Goal: Task Accomplishment & Management: Manage account settings

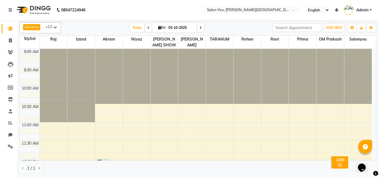
scroll to position [139, 0]
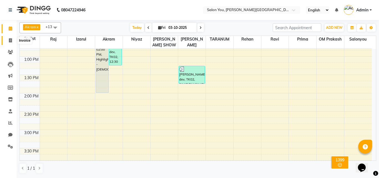
click at [10, 42] on icon at bounding box center [10, 40] width 3 height 4
select select "5231"
select select "service"
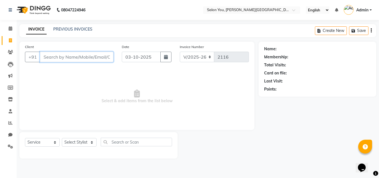
click at [56, 57] on input "Client" at bounding box center [77, 57] width 74 height 11
click at [90, 143] on select "Select Stylist Akram Auditor [PERSON_NAME] [PERSON_NAME] [PERSON_NAME] prima [P…" at bounding box center [79, 142] width 35 height 9
select select "83059"
click at [62, 138] on select "Select Stylist Akram Auditor [PERSON_NAME] [PERSON_NAME] [PERSON_NAME] prima [P…" at bounding box center [79, 142] width 35 height 9
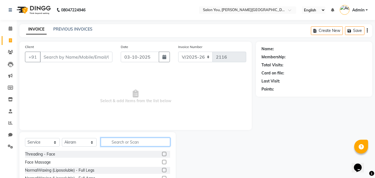
click at [127, 138] on input "text" at bounding box center [135, 142] width 69 height 9
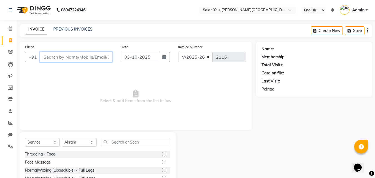
click at [77, 54] on input "Client" at bounding box center [76, 57] width 72 height 11
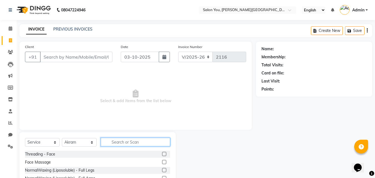
click at [120, 142] on input "text" at bounding box center [135, 142] width 69 height 9
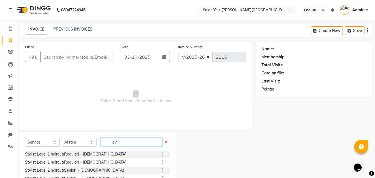
scroll to position [21, 0]
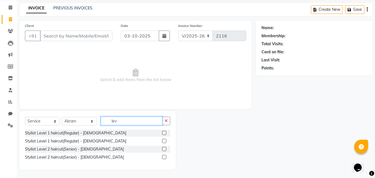
type input "lev"
click at [165, 150] on label at bounding box center [164, 149] width 4 height 4
click at [165, 150] on input "checkbox" at bounding box center [164, 149] width 4 height 4
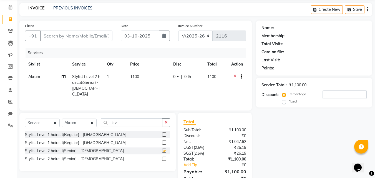
checkbox input "false"
click at [134, 122] on input "lev" at bounding box center [132, 122] width 62 height 9
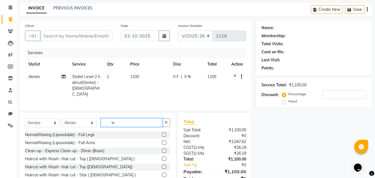
type input "l"
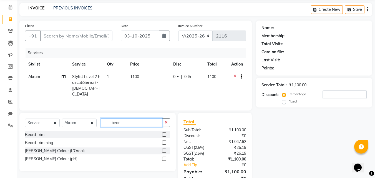
type input "bear"
click at [164, 141] on label at bounding box center [164, 142] width 4 height 4
click at [164, 141] on input "checkbox" at bounding box center [164, 143] width 4 height 4
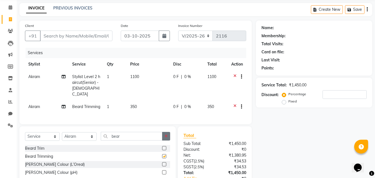
checkbox input "false"
click at [83, 34] on input "Client" at bounding box center [76, 36] width 72 height 11
type input "9"
type input "0"
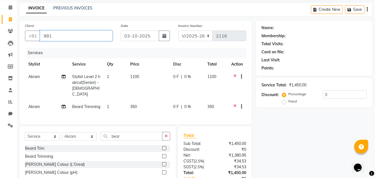
type input "981"
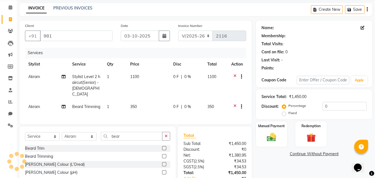
select select "1: Object"
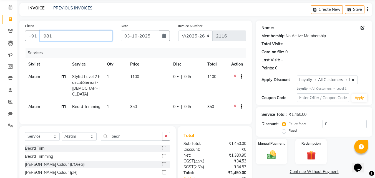
click at [83, 33] on input "981" at bounding box center [76, 36] width 72 height 11
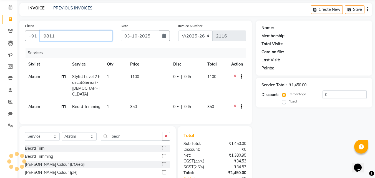
type input "981"
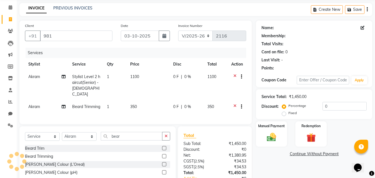
select select "1: Object"
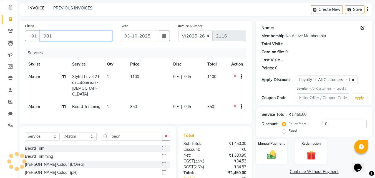
click at [83, 33] on input "981" at bounding box center [76, 36] width 72 height 11
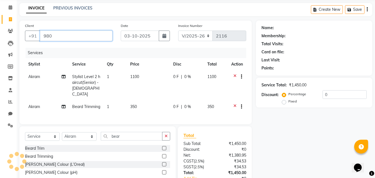
type input "980"
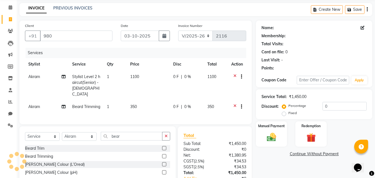
select select "1: Object"
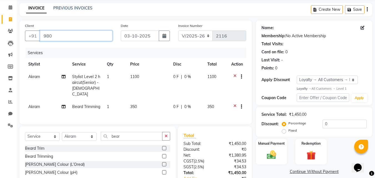
click at [83, 34] on input "980" at bounding box center [76, 36] width 72 height 11
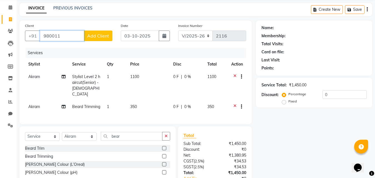
type input "980011"
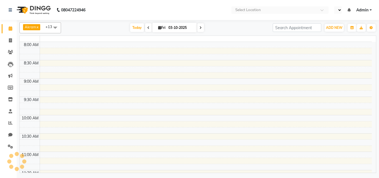
select select "en"
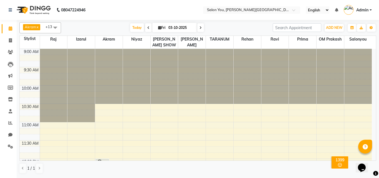
click at [81, 66] on div at bounding box center [80, 85] width 27 height 73
drag, startPoint x: 7, startPoint y: 36, endPoint x: 8, endPoint y: 39, distance: 3.4
click at [8, 36] on link "Invoice" at bounding box center [8, 40] width 13 height 9
select select "service"
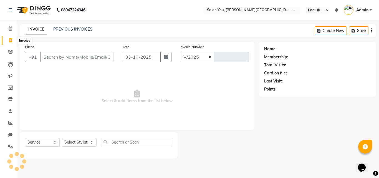
select select "5231"
type input "2116"
click at [95, 145] on select "Select Stylist Akram Auditor [PERSON_NAME] [PERSON_NAME] [PERSON_NAME] prima [P…" at bounding box center [79, 142] width 35 height 9
select select "89003"
click at [62, 138] on select "Select Stylist Akram Auditor [PERSON_NAME] [PERSON_NAME] [PERSON_NAME] prima [P…" at bounding box center [79, 142] width 35 height 9
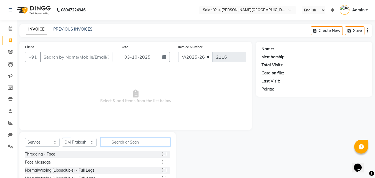
click at [109, 144] on input "text" at bounding box center [135, 142] width 69 height 9
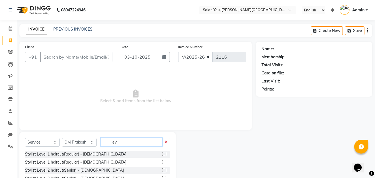
type input "lev"
click at [165, 155] on label at bounding box center [164, 154] width 4 height 4
click at [165, 155] on input "checkbox" at bounding box center [164, 154] width 4 height 4
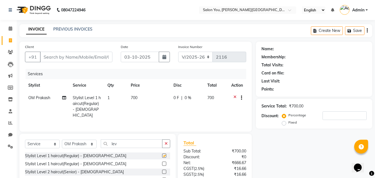
checkbox input "false"
click at [82, 57] on input "Client" at bounding box center [76, 57] width 72 height 11
type input "8"
type input "0"
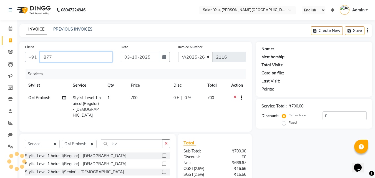
type input "877"
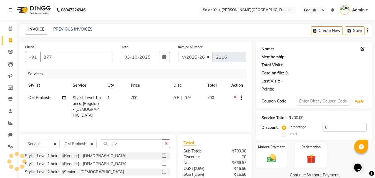
select select "1: Object"
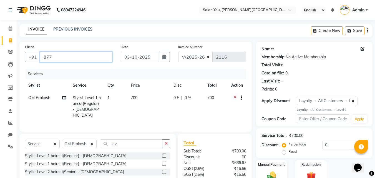
click at [80, 54] on input "877" at bounding box center [76, 57] width 72 height 11
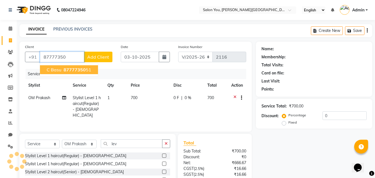
click at [67, 68] on span "87777350" at bounding box center [75, 70] width 22 height 6
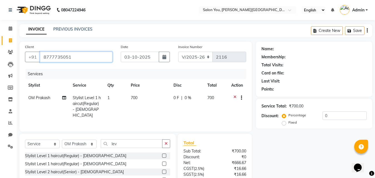
type input "8777735051"
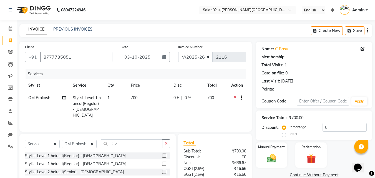
select select "1: Object"
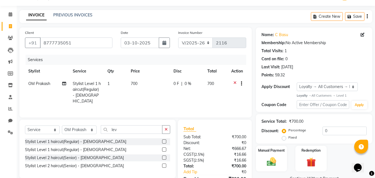
scroll to position [28, 0]
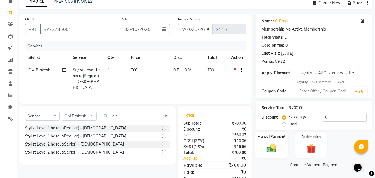
click at [273, 148] on img at bounding box center [272, 148] width 16 height 11
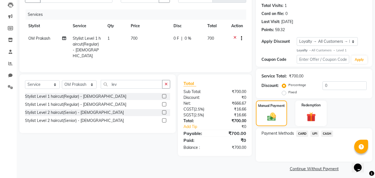
scroll to position [63, 0]
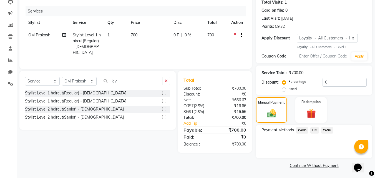
click at [315, 129] on span "UPI" at bounding box center [314, 130] width 9 height 6
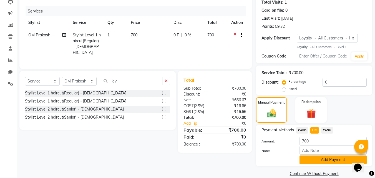
click at [329, 162] on button "Add Payment" at bounding box center [332, 159] width 67 height 9
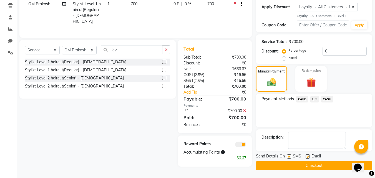
scroll to position [94, 0]
click at [319, 164] on button "Checkout" at bounding box center [314, 165] width 116 height 9
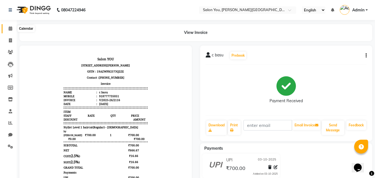
click at [11, 29] on icon at bounding box center [11, 28] width 4 height 4
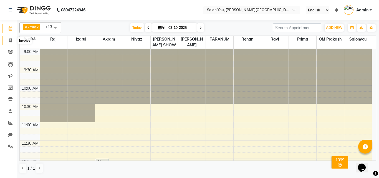
click at [7, 40] on span at bounding box center [11, 40] width 10 height 6
select select "service"
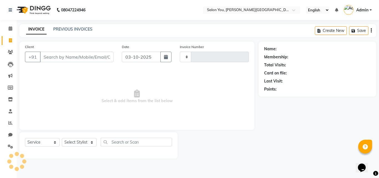
type input "2117"
select select "5231"
click at [64, 53] on input "Client" at bounding box center [77, 57] width 74 height 11
click at [94, 142] on select "Select Stylist Akram Auditor [PERSON_NAME] [PERSON_NAME] [PERSON_NAME] prima [P…" at bounding box center [79, 142] width 35 height 9
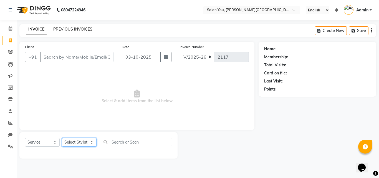
select select "83059"
click at [62, 138] on select "Select Stylist Akram Auditor [PERSON_NAME] [PERSON_NAME] [PERSON_NAME] prima [P…" at bounding box center [79, 142] width 35 height 9
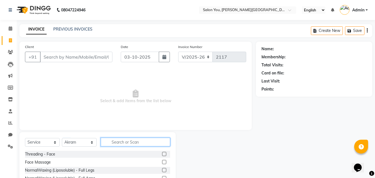
click at [135, 142] on input "text" at bounding box center [135, 142] width 69 height 9
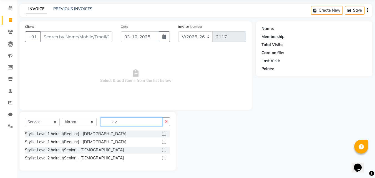
scroll to position [21, 0]
type input "lev"
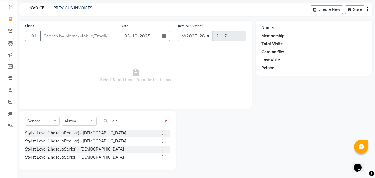
click at [165, 155] on label at bounding box center [164, 157] width 4 height 4
click at [165, 155] on input "checkbox" at bounding box center [164, 157] width 4 height 4
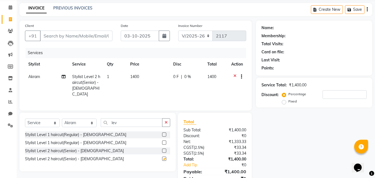
checkbox input "false"
click at [139, 125] on input "lev" at bounding box center [132, 122] width 62 height 9
type input "l"
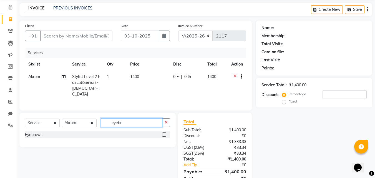
type input "eyebr"
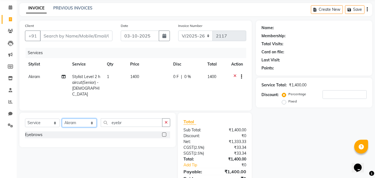
click at [91, 122] on select "Select Stylist Akram Auditor [PERSON_NAME] [PERSON_NAME] [PERSON_NAME] prima [P…" at bounding box center [79, 123] width 35 height 9
select select "85065"
click at [62, 119] on select "Select Stylist Akram Auditor [PERSON_NAME] [PERSON_NAME] [PERSON_NAME] prima [P…" at bounding box center [79, 123] width 35 height 9
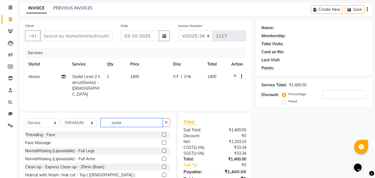
click at [138, 121] on input "eyebr" at bounding box center [132, 122] width 62 height 9
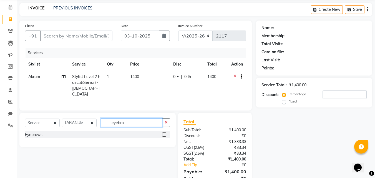
type input "eyebro"
click at [165, 132] on label at bounding box center [164, 134] width 4 height 4
click at [165, 133] on input "checkbox" at bounding box center [164, 135] width 4 height 4
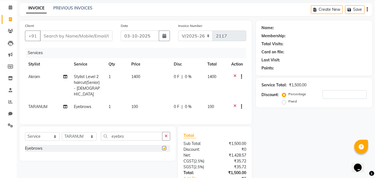
checkbox input "false"
click at [61, 37] on input "Client" at bounding box center [76, 36] width 72 height 11
type input "8"
type input "0"
type input "983"
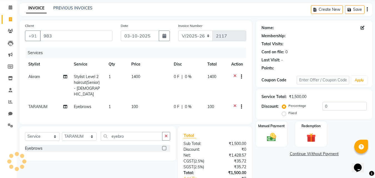
select select "1: Object"
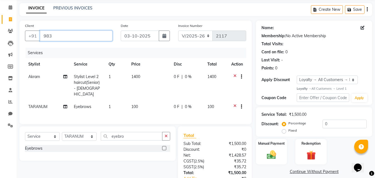
click at [61, 37] on input "983" at bounding box center [76, 36] width 72 height 11
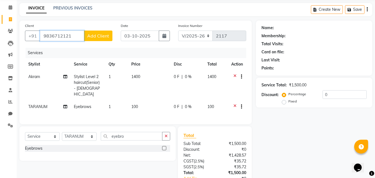
type input "9836712121"
click at [90, 37] on span "Add Client" at bounding box center [98, 36] width 22 height 6
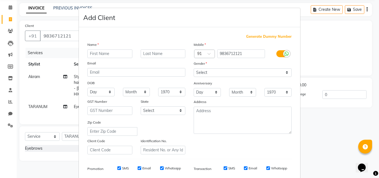
click at [112, 53] on input "text" at bounding box center [109, 53] width 45 height 9
type input "lisha"
click at [178, 51] on input "text" at bounding box center [163, 53] width 45 height 9
type input "jain"
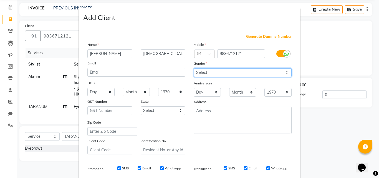
click at [233, 69] on select "Select Male Female Other Prefer Not To Say" at bounding box center [243, 72] width 98 height 9
select select "female"
click at [194, 68] on select "Select Male Female Other Prefer Not To Say" at bounding box center [243, 72] width 98 height 9
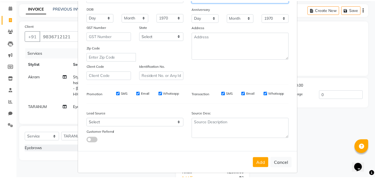
scroll to position [78, 0]
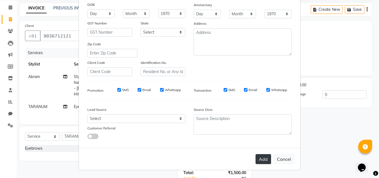
click at [267, 160] on button "Add" at bounding box center [264, 159] width 16 height 10
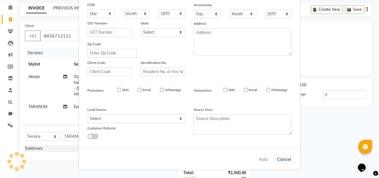
select select
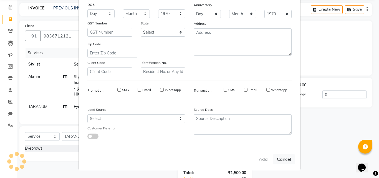
select select
checkbox input "false"
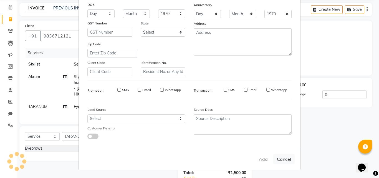
checkbox input "false"
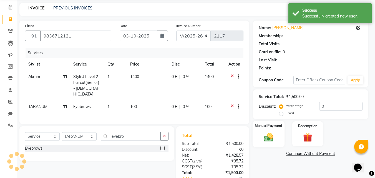
select select "1: Object"
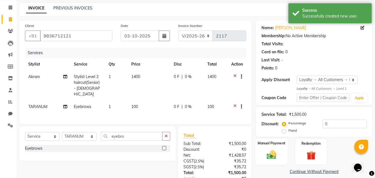
click at [267, 153] on img at bounding box center [272, 154] width 16 height 11
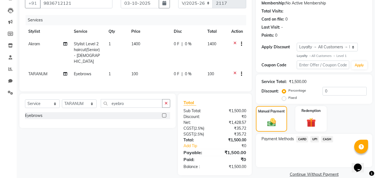
scroll to position [63, 0]
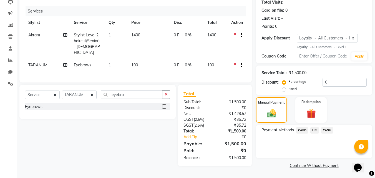
click at [324, 130] on span "CASH" at bounding box center [327, 130] width 12 height 6
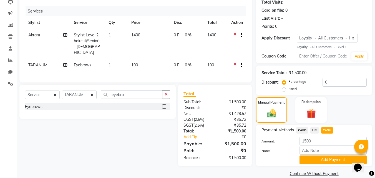
scroll to position [71, 0]
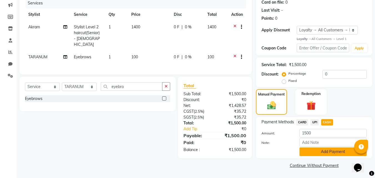
click at [327, 151] on button "Add Payment" at bounding box center [332, 151] width 67 height 9
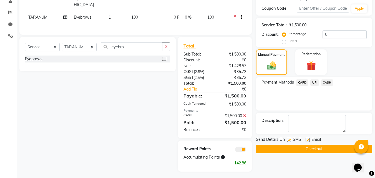
scroll to position [111, 0]
click at [320, 147] on button "Checkout" at bounding box center [314, 148] width 116 height 9
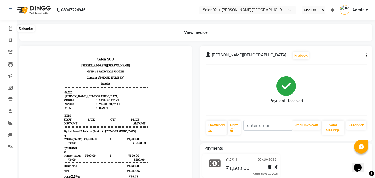
click at [9, 27] on icon at bounding box center [11, 28] width 4 height 4
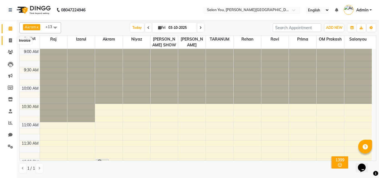
click at [11, 40] on icon at bounding box center [10, 40] width 3 height 4
select select "service"
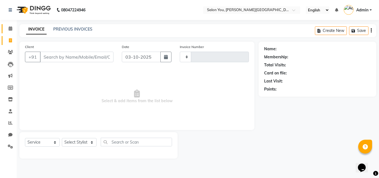
type input "2118"
select select "5231"
drag, startPoint x: 93, startPoint y: 144, endPoint x: 89, endPoint y: 138, distance: 7.6
click at [93, 144] on select "Select Stylist" at bounding box center [79, 142] width 35 height 9
select select "83059"
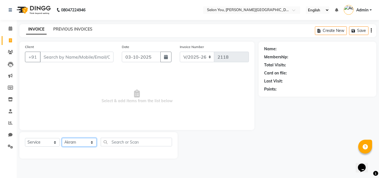
click at [62, 138] on select "Select Stylist Akram Auditor [PERSON_NAME] [PERSON_NAME] [PERSON_NAME] prima [P…" at bounding box center [79, 142] width 35 height 9
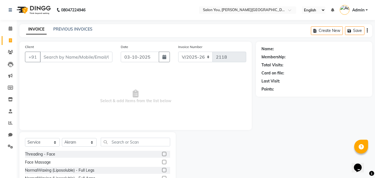
click at [115, 137] on div "Select Service Product Membership Package Voucher Prepaid Gift Card Select Styl…" at bounding box center [97, 173] width 156 height 82
click at [114, 140] on input "text" at bounding box center [135, 142] width 69 height 9
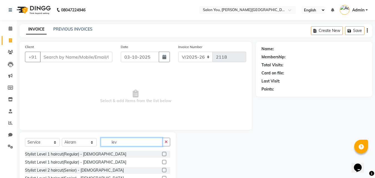
scroll to position [21, 0]
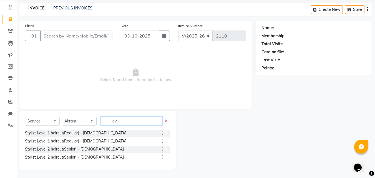
type input "lev"
click at [165, 157] on label at bounding box center [164, 157] width 4 height 4
click at [165, 157] on input "checkbox" at bounding box center [164, 157] width 4 height 4
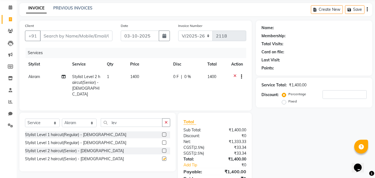
checkbox input "false"
click at [62, 37] on input "Client" at bounding box center [76, 36] width 72 height 11
type input "9"
type input "0"
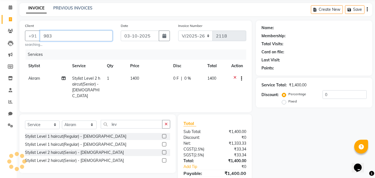
type input "983"
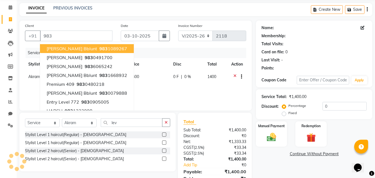
select select "1: Object"
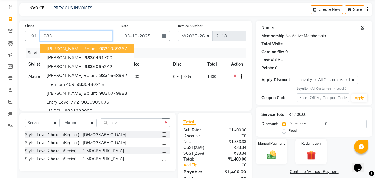
click at [55, 38] on input "983" at bounding box center [76, 36] width 72 height 11
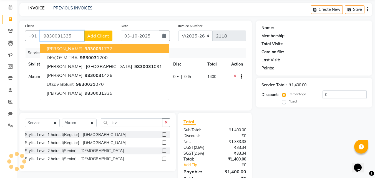
type input "9830031335"
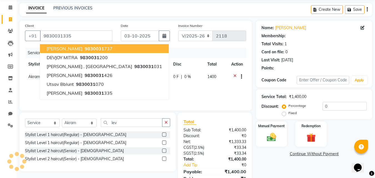
select select "1: Object"
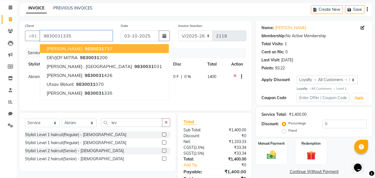
click at [85, 36] on input "9830031335" at bounding box center [76, 36] width 72 height 11
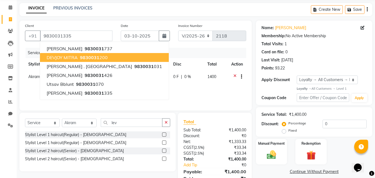
click at [140, 85] on td "1400" at bounding box center [148, 86] width 43 height 30
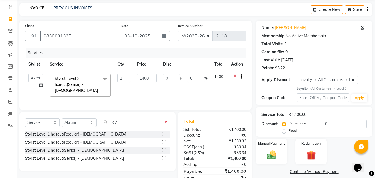
scroll to position [49, 0]
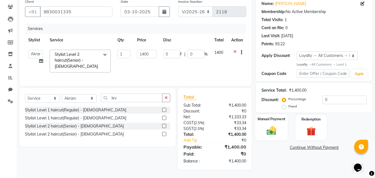
click at [273, 125] on img at bounding box center [272, 130] width 16 height 11
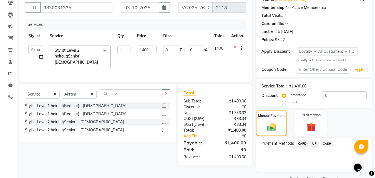
click at [328, 141] on span "CASH" at bounding box center [327, 143] width 12 height 6
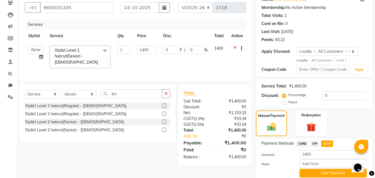
scroll to position [71, 0]
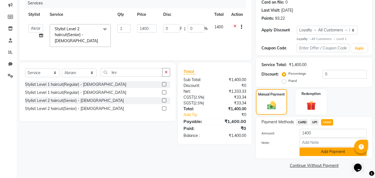
click at [314, 153] on button "Add Payment" at bounding box center [332, 151] width 67 height 9
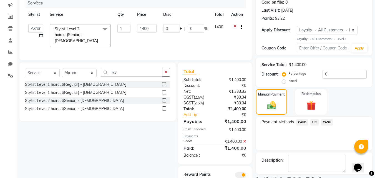
scroll to position [102, 0]
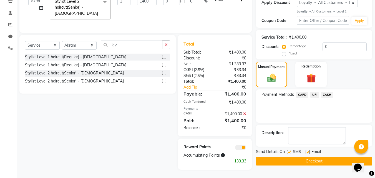
click at [311, 158] on button "Checkout" at bounding box center [314, 161] width 116 height 9
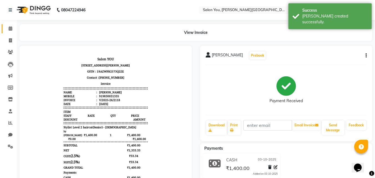
click at [11, 25] on link "Calendar" at bounding box center [8, 28] width 13 height 9
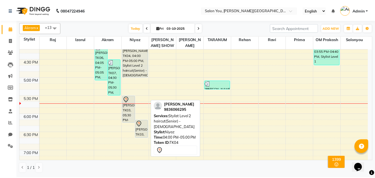
scroll to position [278, 0]
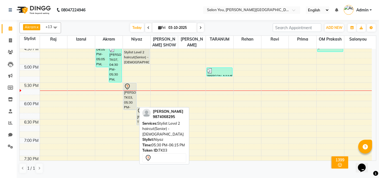
click at [132, 97] on div "[PERSON_NAME], TK03, 05:30 PM-06:15 PM, Stylist Level 2 haircut(Senior) - [DEMO…" at bounding box center [130, 96] width 12 height 27
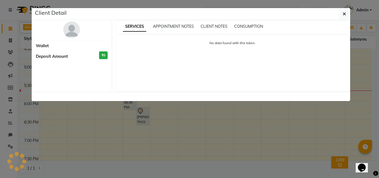
select select "7"
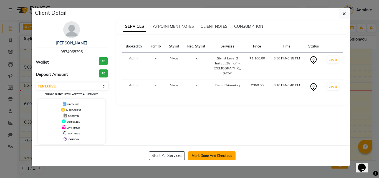
click at [193, 155] on button "Mark Done And Checkout" at bounding box center [211, 155] width 47 height 9
select select "service"
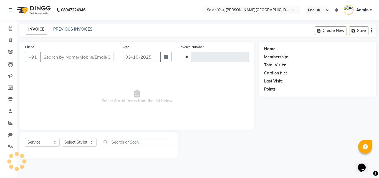
type input "2120"
select select "5231"
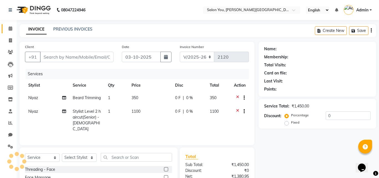
type input "9874068295"
select select "83062"
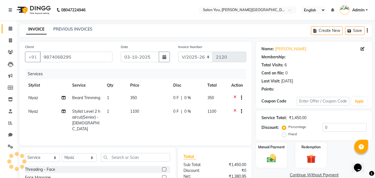
select select "1: Object"
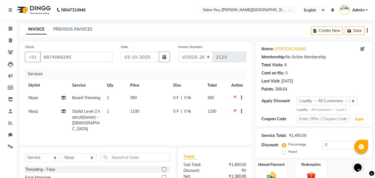
click at [234, 115] on icon at bounding box center [234, 112] width 3 height 7
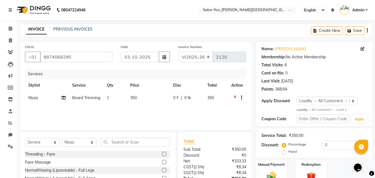
click at [202, 120] on div "Services Stylist Service Qty Price Disc Total Action Niyaz Beard Trimming 1 350…" at bounding box center [135, 97] width 221 height 56
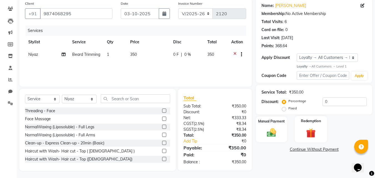
scroll to position [44, 0]
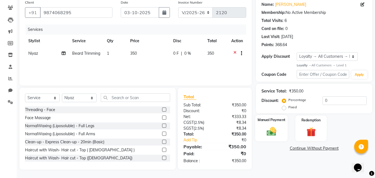
click at [274, 121] on label "Manual Payment" at bounding box center [272, 119] width 28 height 5
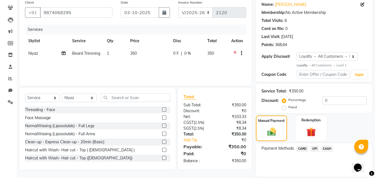
click at [330, 147] on span "CASH" at bounding box center [327, 148] width 12 height 6
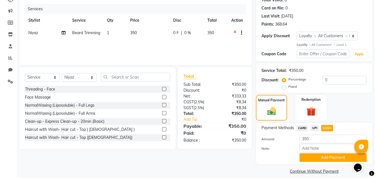
scroll to position [71, 0]
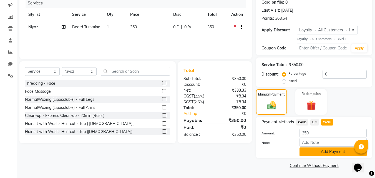
click at [330, 149] on button "Add Payment" at bounding box center [332, 151] width 67 height 9
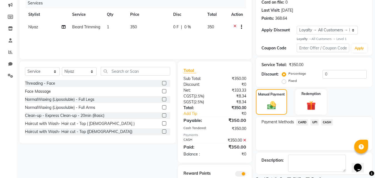
scroll to position [94, 0]
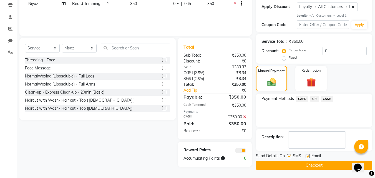
click at [312, 167] on button "Checkout" at bounding box center [314, 165] width 116 height 9
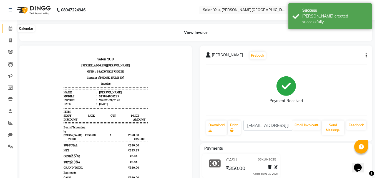
click at [12, 28] on icon at bounding box center [11, 28] width 4 height 4
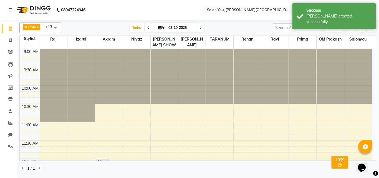
click at [350, 27] on button "button" at bounding box center [352, 28] width 9 height 8
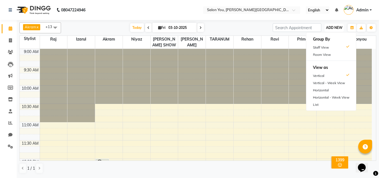
click at [332, 26] on span "ADD NEW" at bounding box center [334, 28] width 16 height 4
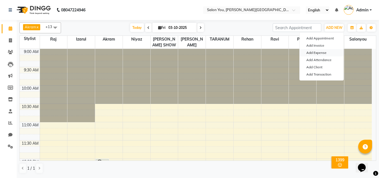
click at [318, 51] on link "Add Expense" at bounding box center [322, 52] width 44 height 7
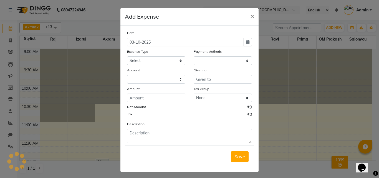
select select "1"
select select "4140"
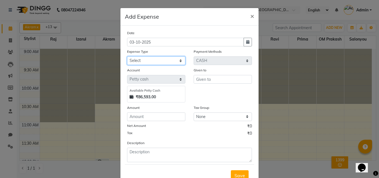
click at [154, 60] on select "Select Advance Salary Car Parking Charges Cash transfer to bank Cash Transfer t…" at bounding box center [156, 60] width 58 height 9
select select "9810"
click at [127, 56] on select "Select Advance Salary Car Parking Charges Cash transfer to bank Cash Transfer t…" at bounding box center [156, 60] width 58 height 9
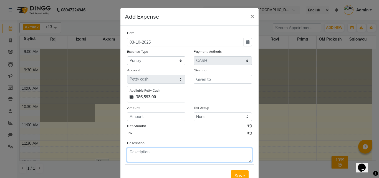
click at [153, 154] on textarea at bounding box center [189, 155] width 125 height 14
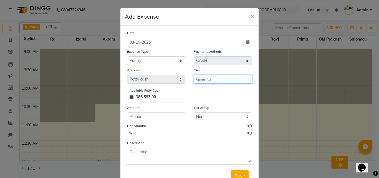
click at [207, 77] on input "text" at bounding box center [223, 79] width 58 height 9
type input "santos"
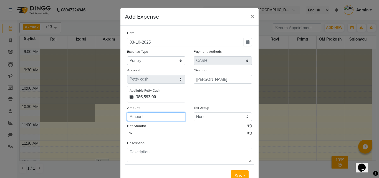
click at [134, 114] on input "number" at bounding box center [156, 116] width 58 height 9
type input "35"
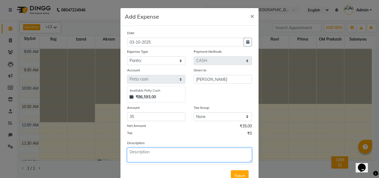
click at [138, 150] on textarea at bounding box center [189, 155] width 125 height 14
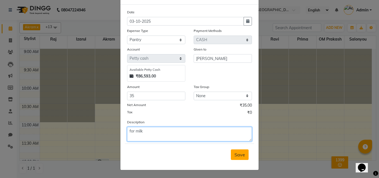
type textarea "for milk"
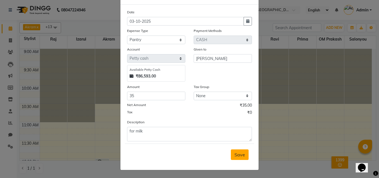
click at [240, 158] on button "Save" at bounding box center [240, 154] width 18 height 11
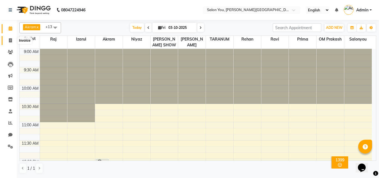
click at [10, 40] on icon at bounding box center [10, 40] width 3 height 4
select select "service"
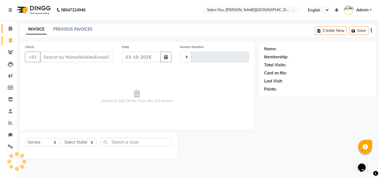
type input "2121"
select select "5231"
click at [9, 29] on icon at bounding box center [11, 28] width 4 height 4
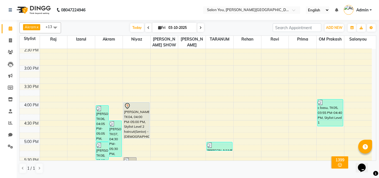
scroll to position [305, 0]
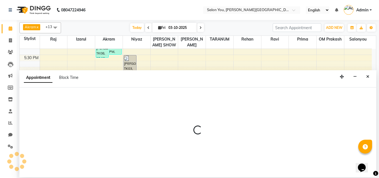
select select "89143"
select select "tentative"
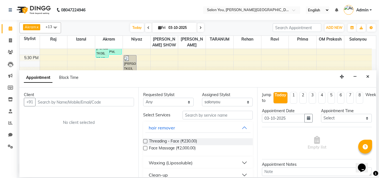
drag, startPoint x: 110, startPoint y: 101, endPoint x: 115, endPoint y: 99, distance: 5.1
click at [111, 101] on input "text" at bounding box center [84, 102] width 99 height 9
type input "9836847984"
click at [120, 101] on span "Add Client" at bounding box center [122, 101] width 19 height 5
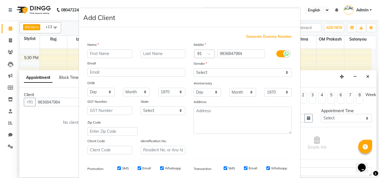
click at [117, 54] on input "text" at bounding box center [109, 53] width 45 height 9
type input "hemant"
click at [212, 71] on select "Select Male Female Other Prefer Not To Say" at bounding box center [243, 72] width 98 height 9
select select "male"
click at [194, 68] on select "Select Male Female Other Prefer Not To Say" at bounding box center [243, 72] width 98 height 9
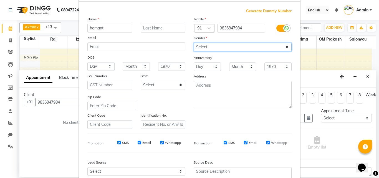
scroll to position [78, 0]
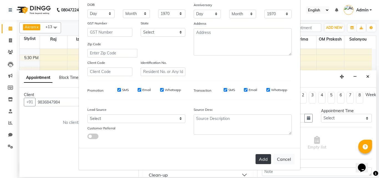
click at [262, 160] on button "Add" at bounding box center [264, 159] width 16 height 10
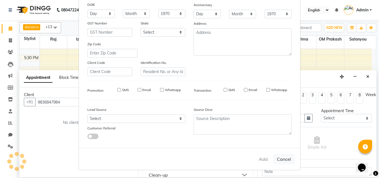
select select
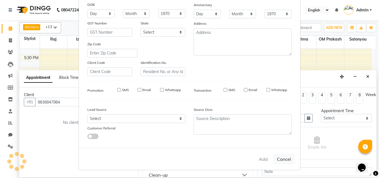
select select
checkbox input "false"
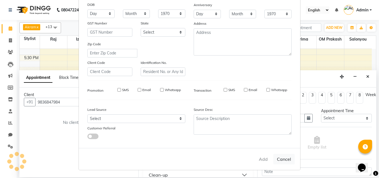
checkbox input "false"
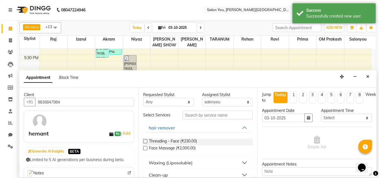
scroll to position [0, 0]
click at [206, 116] on input "text" at bounding box center [218, 115] width 71 height 9
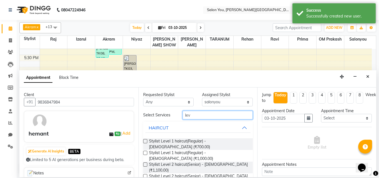
type input "lev"
click at [143, 162] on label at bounding box center [145, 164] width 4 height 4
click at [143, 163] on input "checkbox" at bounding box center [145, 165] width 4 height 4
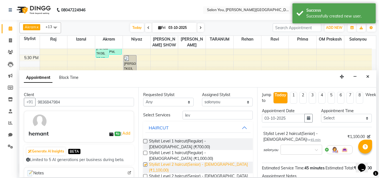
checkbox input "false"
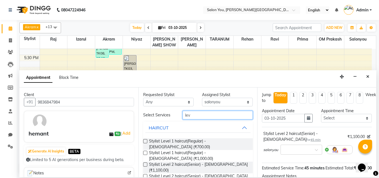
click at [210, 112] on input "lev" at bounding box center [218, 115] width 71 height 9
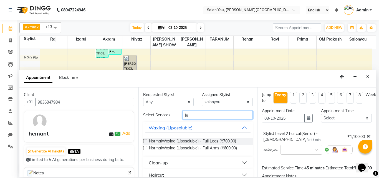
type input "l"
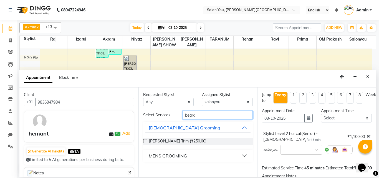
type input "beard"
click at [193, 157] on button "MENS GROOMING" at bounding box center [197, 156] width 105 height 10
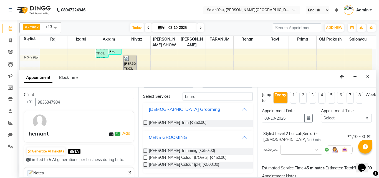
scroll to position [19, 0]
click at [147, 151] on label at bounding box center [145, 150] width 4 height 4
click at [147, 151] on input "checkbox" at bounding box center [145, 151] width 4 height 4
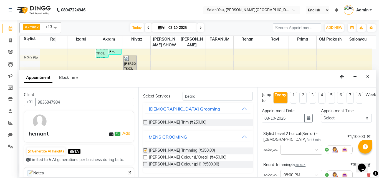
checkbox input "false"
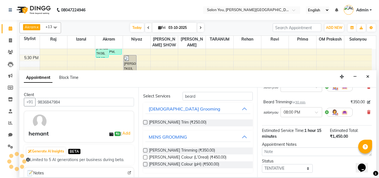
scroll to position [97, 0]
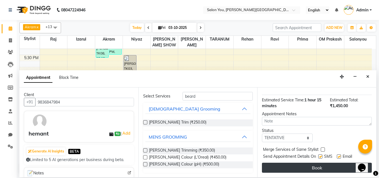
click at [283, 163] on button "Book" at bounding box center [317, 168] width 110 height 10
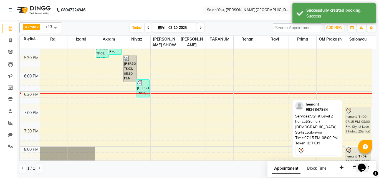
drag, startPoint x: 357, startPoint y: 127, endPoint x: 360, endPoint y: 118, distance: 9.9
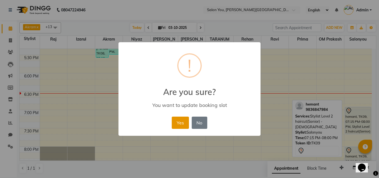
click at [179, 122] on button "Yes" at bounding box center [180, 123] width 17 height 12
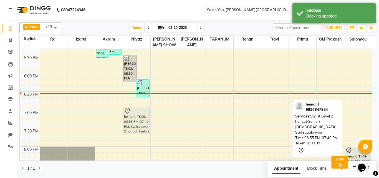
drag, startPoint x: 360, startPoint y: 124, endPoint x: 144, endPoint y: 127, distance: 215.7
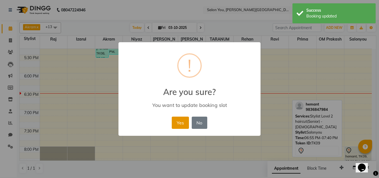
click at [178, 124] on button "Yes" at bounding box center [180, 123] width 17 height 12
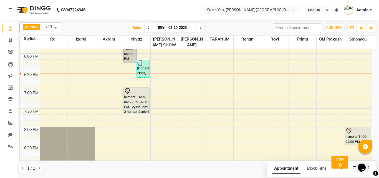
scroll to position [361, 0]
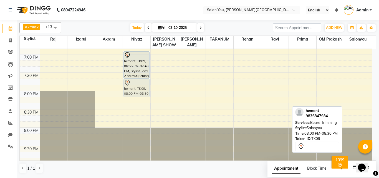
drag, startPoint x: 359, startPoint y: 101, endPoint x: 140, endPoint y: 88, distance: 219.4
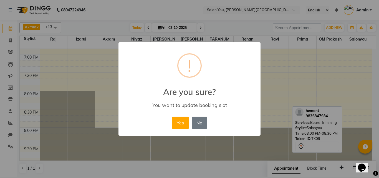
click at [176, 121] on button "Yes" at bounding box center [180, 123] width 17 height 12
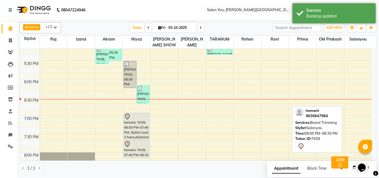
scroll to position [278, 0]
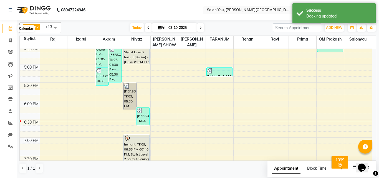
click at [12, 28] on icon at bounding box center [11, 28] width 4 height 4
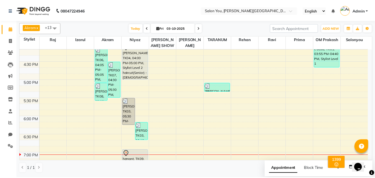
scroll to position [222, 0]
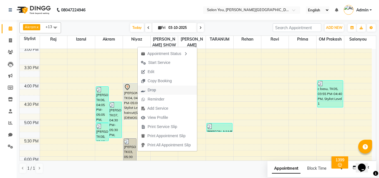
click at [154, 92] on span "Drop" at bounding box center [152, 90] width 8 height 6
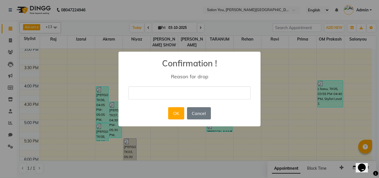
click at [173, 95] on input "text" at bounding box center [190, 92] width 122 height 13
type input "delet"
click at [180, 115] on button "OK" at bounding box center [176, 113] width 16 height 12
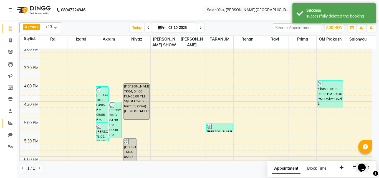
click at [11, 126] on link "Reports" at bounding box center [8, 123] width 13 height 9
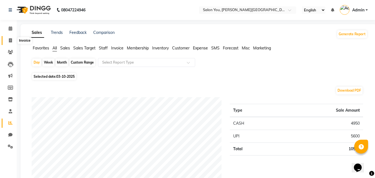
click at [11, 41] on icon at bounding box center [10, 40] width 3 height 4
select select "service"
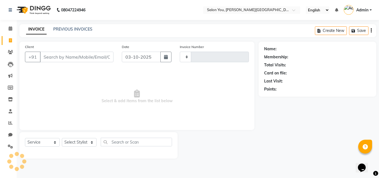
type input "2121"
select select "5231"
drag, startPoint x: 84, startPoint y: 25, endPoint x: 85, endPoint y: 28, distance: 3.6
click at [85, 27] on div "INVOICE PREVIOUS INVOICES Create New Save" at bounding box center [197, 30] width 357 height 13
click at [84, 29] on link "PREVIOUS INVOICES" at bounding box center [72, 29] width 39 height 5
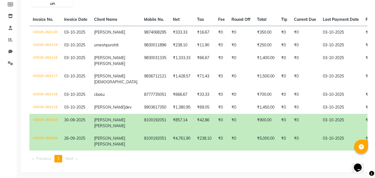
scroll to position [90, 0]
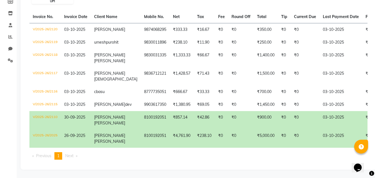
click at [62, 155] on li "You're on page 1" at bounding box center [58, 155] width 8 height 7
click at [78, 157] on li "Next page" at bounding box center [71, 155] width 18 height 7
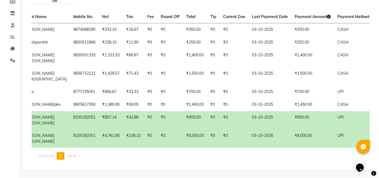
scroll to position [0, 0]
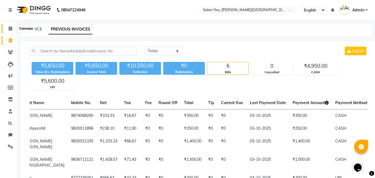
click at [10, 31] on span at bounding box center [11, 29] width 10 height 6
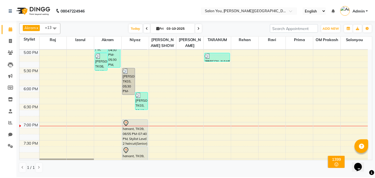
scroll to position [281, 0]
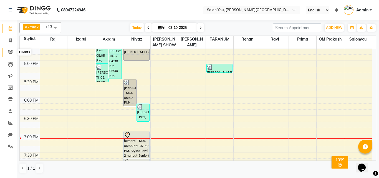
click at [14, 51] on span at bounding box center [11, 52] width 10 height 6
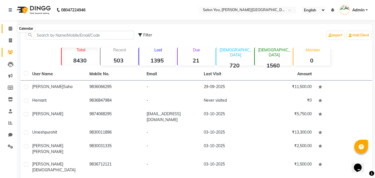
click at [9, 27] on icon at bounding box center [11, 28] width 4 height 4
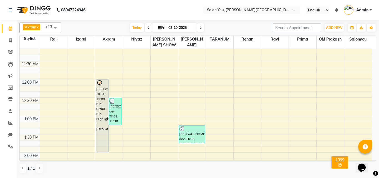
scroll to position [83, 0]
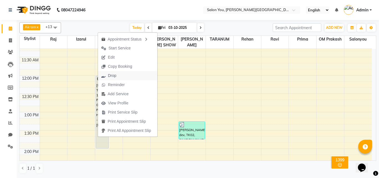
click at [111, 78] on span "Drop" at bounding box center [112, 76] width 8 height 6
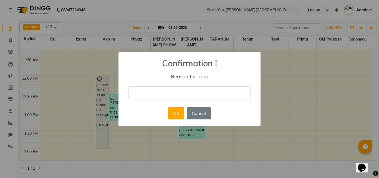
click at [141, 92] on input "text" at bounding box center [190, 92] width 122 height 13
type input "delet"
click at [177, 114] on button "OK" at bounding box center [176, 113] width 16 height 12
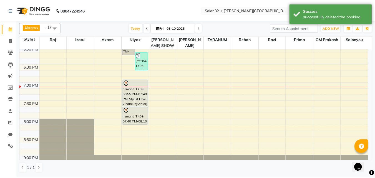
scroll to position [333, 0]
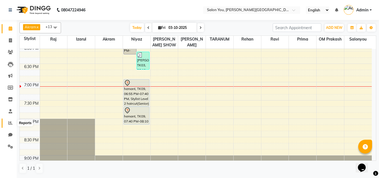
click at [9, 122] on icon at bounding box center [10, 123] width 4 height 4
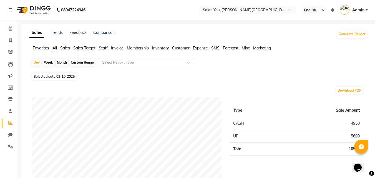
click at [84, 62] on div "Custom Range" at bounding box center [82, 63] width 26 height 8
select select "10"
select select "2025"
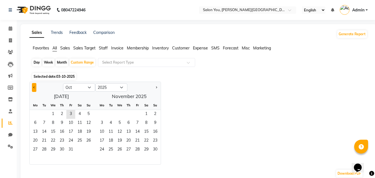
click at [32, 89] on button "Previous month" at bounding box center [34, 87] width 4 height 9
select select "9"
drag, startPoint x: 35, startPoint y: 113, endPoint x: 62, endPoint y: 177, distance: 69.8
click at [35, 114] on span "1" at bounding box center [35, 114] width 9 height 9
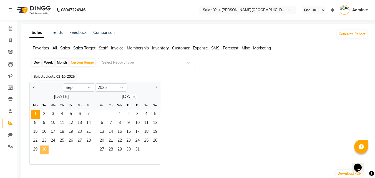
click at [46, 148] on span "30" at bounding box center [44, 149] width 9 height 9
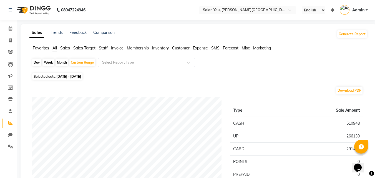
click at [103, 47] on span "Staff" at bounding box center [103, 48] width 9 height 5
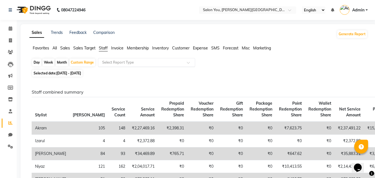
click at [112, 66] on div "Select Report Type" at bounding box center [146, 62] width 97 height 9
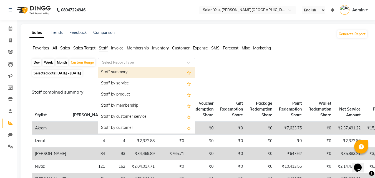
click at [117, 73] on div "Staff summary" at bounding box center [146, 72] width 97 height 11
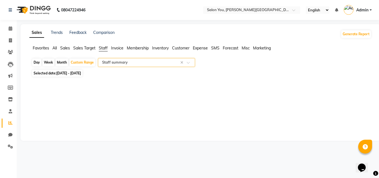
select select "filtered_report"
select select "csv"
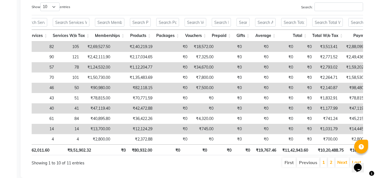
scroll to position [314, 0]
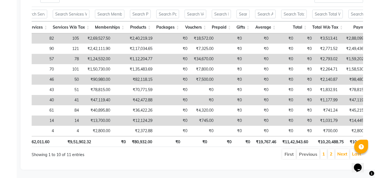
click at [305, 149] on li "Previous" at bounding box center [308, 154] width 23 height 10
drag, startPoint x: 305, startPoint y: 149, endPoint x: 328, endPoint y: 149, distance: 22.2
click at [306, 149] on li "Previous" at bounding box center [308, 154] width 23 height 10
click at [323, 151] on link "1" at bounding box center [323, 154] width 3 height 6
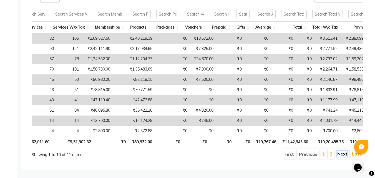
click at [341, 151] on link "Next" at bounding box center [342, 154] width 10 height 6
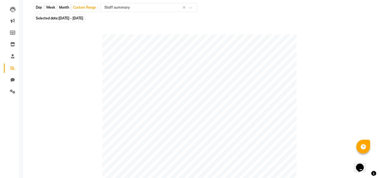
scroll to position [0, 0]
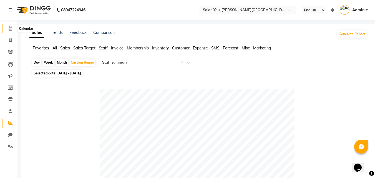
click at [12, 30] on span at bounding box center [11, 29] width 10 height 6
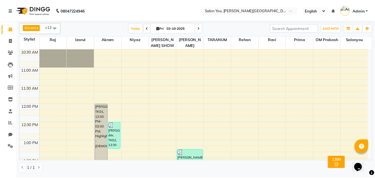
scroll to position [56, 0]
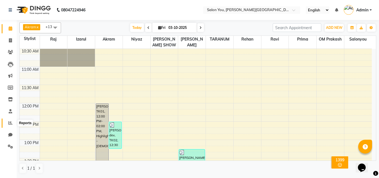
click at [11, 120] on span at bounding box center [11, 123] width 10 height 6
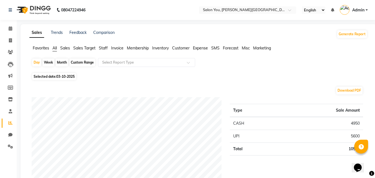
click at [81, 62] on div "Custom Range" at bounding box center [82, 63] width 26 height 8
select select "10"
select select "2025"
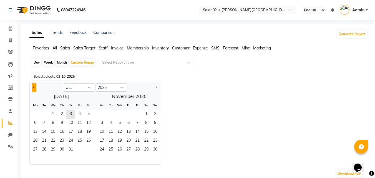
click at [34, 88] on button "Previous month" at bounding box center [34, 87] width 4 height 9
select select "9"
click at [36, 114] on span "1" at bounding box center [35, 114] width 9 height 9
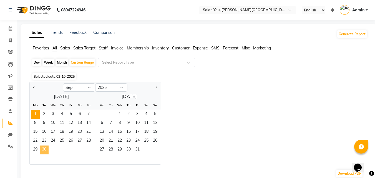
click at [46, 146] on span "30" at bounding box center [44, 149] width 9 height 9
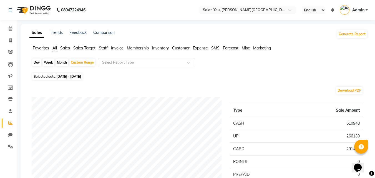
click at [105, 47] on span "Staff" at bounding box center [103, 48] width 9 height 5
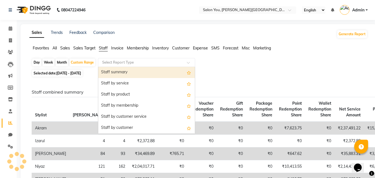
click at [115, 64] on input "text" at bounding box center [141, 63] width 80 height 6
click at [118, 71] on div "Staff summary" at bounding box center [146, 72] width 97 height 11
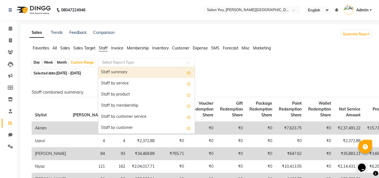
select select "filtered_report"
select select "csv"
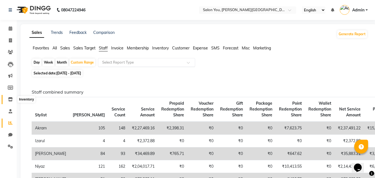
click at [12, 99] on icon at bounding box center [10, 99] width 5 height 4
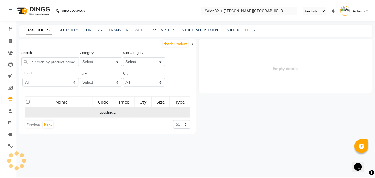
select select
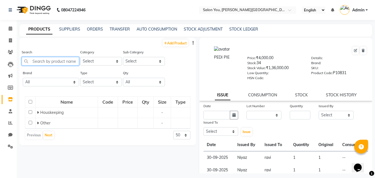
click at [64, 62] on input "text" at bounding box center [50, 61] width 57 height 9
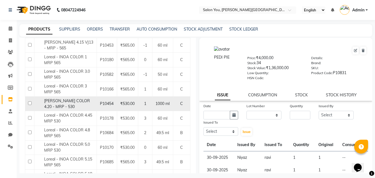
scroll to position [139, 0]
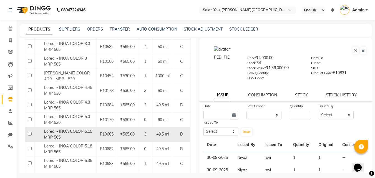
type input "inoa"
click at [49, 132] on span "Loreal - INOA COLOR 5.15 MRP 565" at bounding box center [68, 134] width 48 height 11
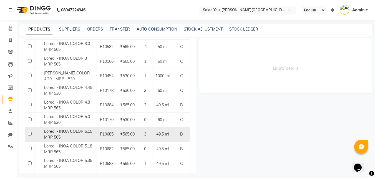
select select
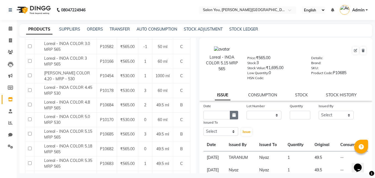
click at [231, 115] on button "button" at bounding box center [234, 115] width 8 height 9
select select "10"
select select "2025"
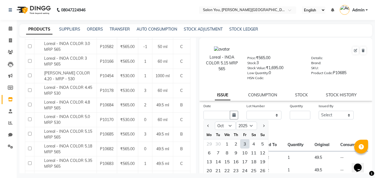
click at [246, 142] on div "3" at bounding box center [244, 143] width 9 height 9
type input "03-10-2025"
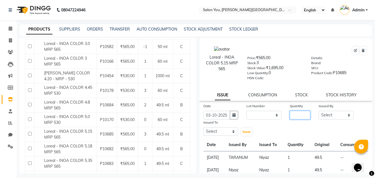
click at [303, 118] on input "number" at bounding box center [300, 115] width 21 height 9
type input "1"
click at [346, 114] on select "Select Akram Auditor Christina Izarul jaydip Niyaz OM Prakash prima raj ravi re…" at bounding box center [336, 115] width 35 height 9
select select "85065"
click at [319, 111] on select "Select Akram Auditor Christina Izarul jaydip Niyaz OM Prakash prima raj ravi re…" at bounding box center [336, 115] width 35 height 9
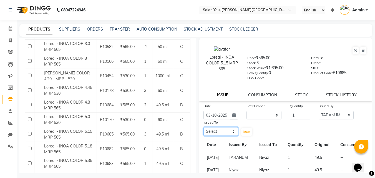
click at [233, 130] on select "Select Akram Auditor Christina Izarul jaydip Niyaz OM Prakash prima raj ravi re…" at bounding box center [220, 131] width 35 height 9
select select "83059"
click at [203, 127] on select "Select Akram Auditor Christina Izarul jaydip Niyaz OM Prakash prima raj ravi re…" at bounding box center [220, 131] width 35 height 9
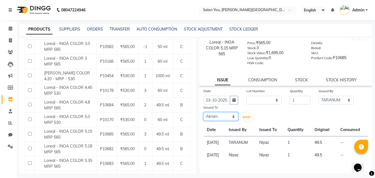
scroll to position [28, 0]
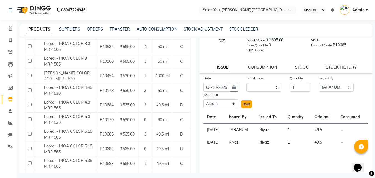
click at [247, 107] on button "Issue" at bounding box center [246, 104] width 11 height 8
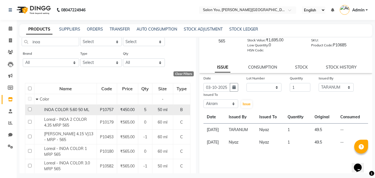
scroll to position [0, 0]
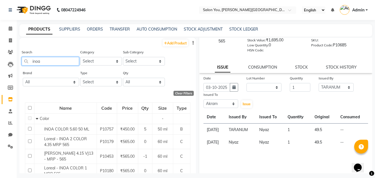
click at [58, 61] on input "inoa" at bounding box center [50, 61] width 57 height 9
type input "i"
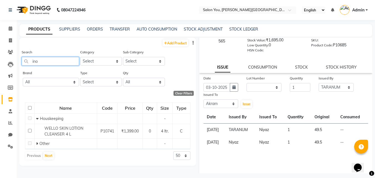
type input "inoa"
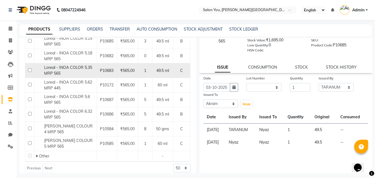
scroll to position [237, 0]
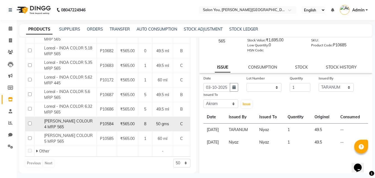
click at [31, 124] on input "checkbox" at bounding box center [30, 124] width 4 height 4
checkbox input "true"
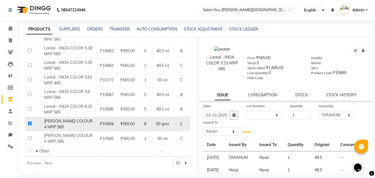
select select
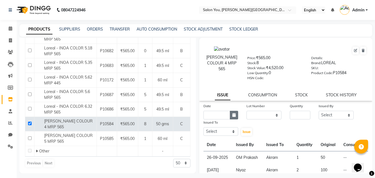
click at [232, 114] on icon "button" at bounding box center [233, 115] width 3 height 4
select select "10"
select select "2025"
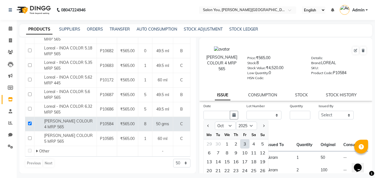
click at [242, 143] on div "3" at bounding box center [244, 143] width 9 height 9
type input "03-10-2025"
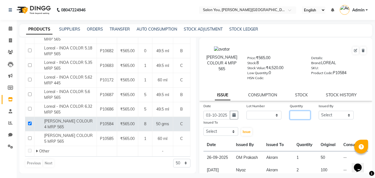
click at [293, 114] on input "number" at bounding box center [300, 115] width 21 height 9
type input "1"
click at [345, 115] on select "Select Akram Auditor Christina Izarul jaydip Niyaz OM Prakash prima raj ravi re…" at bounding box center [336, 115] width 35 height 9
select select "85065"
click at [319, 111] on select "Select Akram Auditor Christina Izarul jaydip Niyaz OM Prakash prima raj ravi re…" at bounding box center [336, 115] width 35 height 9
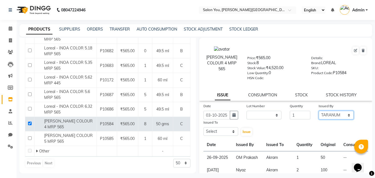
scroll to position [4, 0]
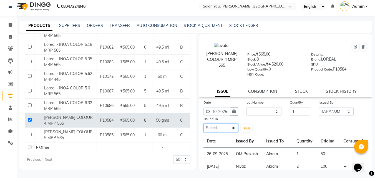
click at [231, 129] on select "Select Akram Auditor Christina Izarul jaydip Niyaz OM Prakash prima raj ravi re…" at bounding box center [220, 128] width 35 height 9
select select "83059"
click at [203, 124] on select "Select Akram Auditor Christina Izarul jaydip Niyaz OM Prakash prima raj ravi re…" at bounding box center [220, 128] width 35 height 9
click at [246, 127] on span "Issue" at bounding box center [247, 128] width 8 height 4
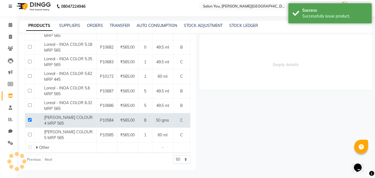
select select
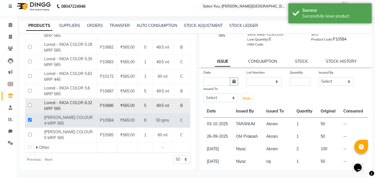
scroll to position [0, 0]
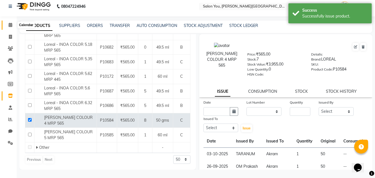
click at [12, 22] on span at bounding box center [11, 25] width 10 height 6
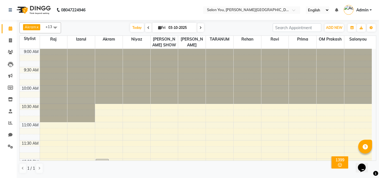
drag, startPoint x: 98, startPoint y: 79, endPoint x: 61, endPoint y: 87, distance: 37.7
click at [99, 77] on div at bounding box center [108, 76] width 27 height 55
click at [12, 42] on span at bounding box center [11, 40] width 10 height 6
select select "service"
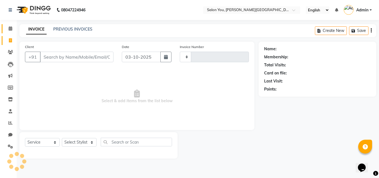
type input "2121"
select select "5231"
click at [9, 29] on icon at bounding box center [11, 28] width 4 height 4
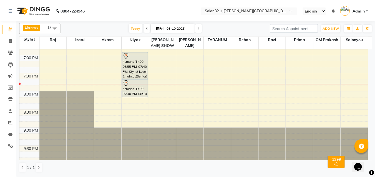
scroll to position [361, 0]
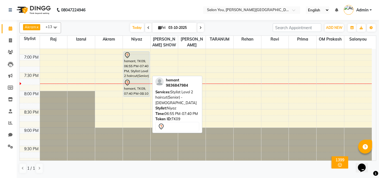
click at [132, 75] on div "hemant, TK09, 06:55 PM-07:40 PM, Stylist Level 2 haircut(Senior) - Male" at bounding box center [137, 65] width 26 height 27
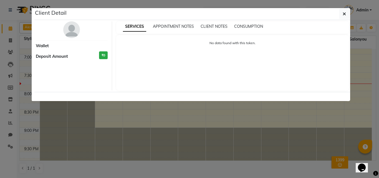
select select "7"
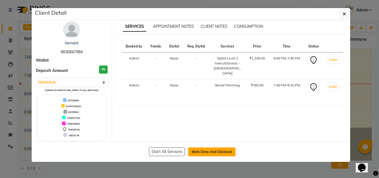
click at [214, 154] on button "Mark Done And Checkout" at bounding box center [211, 151] width 47 height 9
select select "service"
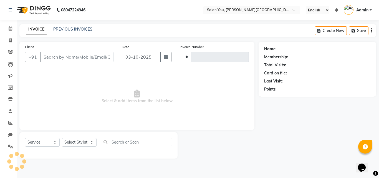
type input "2121"
select select "5231"
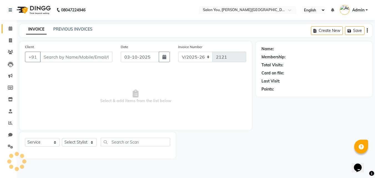
type input "9836847984"
select select "83062"
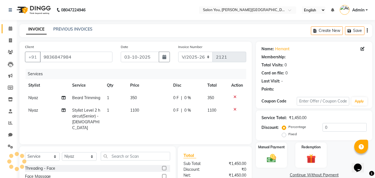
select select "1: Object"
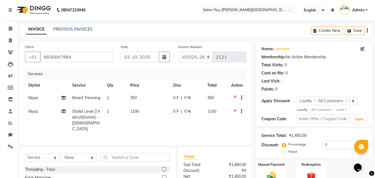
click at [37, 98] on span "Niyaz" at bounding box center [33, 97] width 10 height 5
select select "83062"
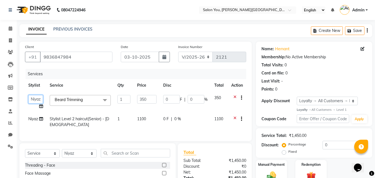
click at [39, 99] on select "Akram Auditor Christina Izarul jaydip Niyaz OM Prakash prima raj ravi rehan RIN…" at bounding box center [35, 99] width 15 height 9
select select "84393"
click at [177, 134] on div "Services Stylist Service Qty Price Disc Total Action Akram Auditor Christina Iz…" at bounding box center [135, 102] width 221 height 67
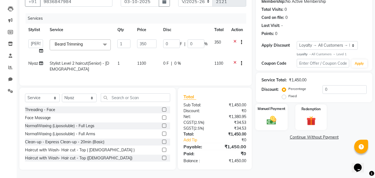
click at [273, 124] on img at bounding box center [272, 120] width 16 height 11
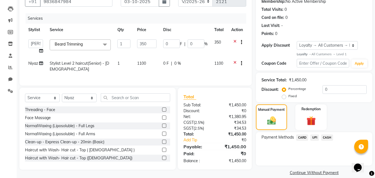
scroll to position [63, 0]
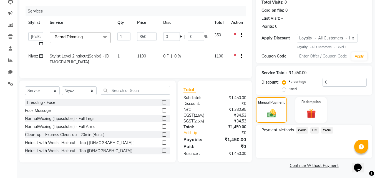
click at [301, 129] on span "CARD" at bounding box center [302, 130] width 12 height 6
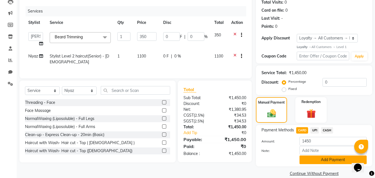
scroll to position [71, 0]
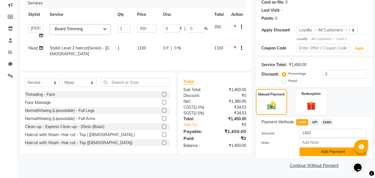
click at [320, 149] on button "Add Payment" at bounding box center [332, 151] width 67 height 9
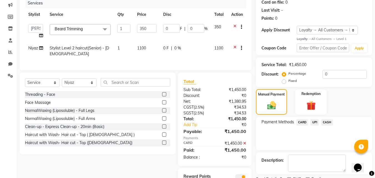
scroll to position [104, 0]
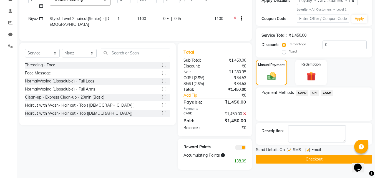
click at [305, 155] on button "Checkout" at bounding box center [314, 159] width 116 height 9
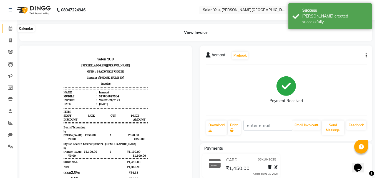
click at [7, 27] on span at bounding box center [11, 29] width 10 height 6
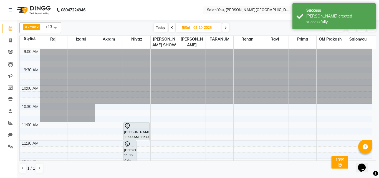
click at [156, 30] on span "Today" at bounding box center [161, 27] width 14 height 9
type input "03-10-2025"
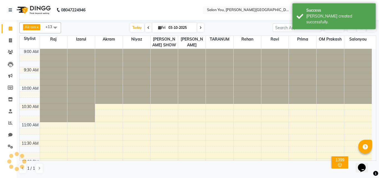
scroll to position [364, 0]
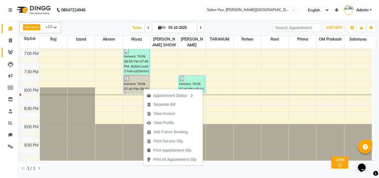
click at [2, 51] on link "Clients" at bounding box center [8, 52] width 13 height 9
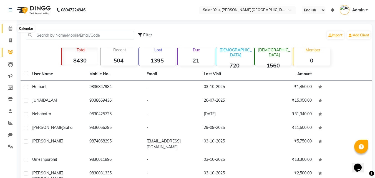
click at [11, 31] on span at bounding box center [11, 29] width 10 height 6
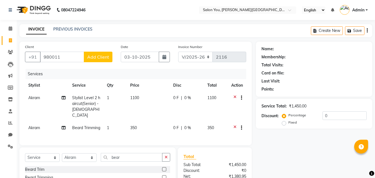
select select "5231"
select select "service"
select select "83059"
click at [66, 54] on input "980011" at bounding box center [62, 57] width 44 height 11
click at [66, 57] on input "980011" at bounding box center [62, 57] width 44 height 11
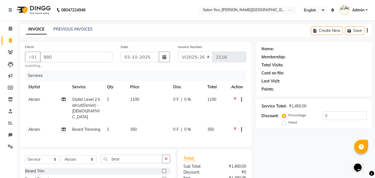
type input "980"
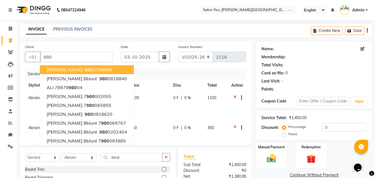
select select "1: Object"
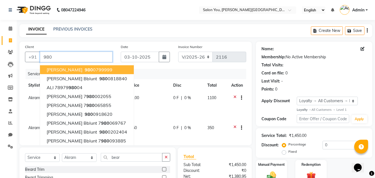
click at [66, 57] on input "980" at bounding box center [76, 57] width 72 height 11
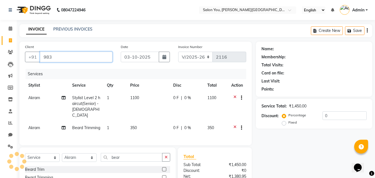
type input "983"
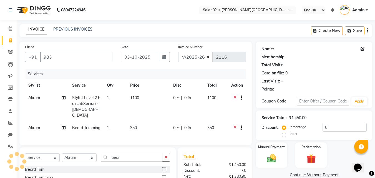
select select "1: Object"
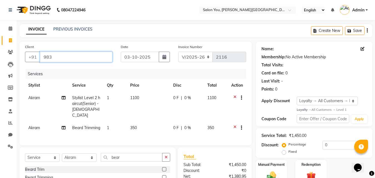
click at [66, 57] on input "983" at bounding box center [76, 57] width 72 height 11
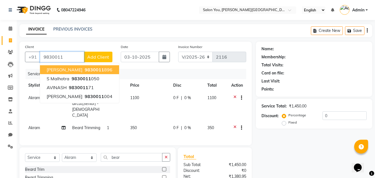
click at [69, 70] on span "umesh purohit" at bounding box center [65, 70] width 36 height 6
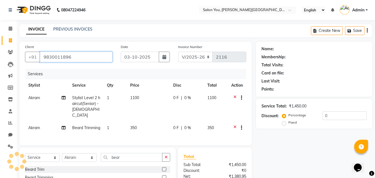
type input "9830011896"
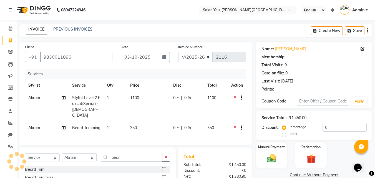
select select "1: Object"
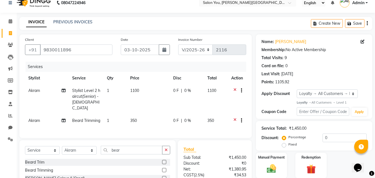
scroll to position [56, 0]
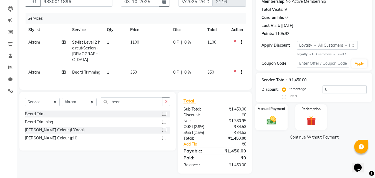
click at [276, 121] on img at bounding box center [272, 120] width 16 height 11
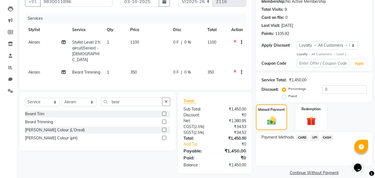
click at [327, 137] on span "CASH" at bounding box center [327, 137] width 12 height 6
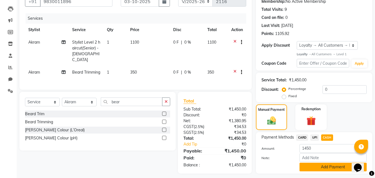
click at [334, 166] on button "Add Payment" at bounding box center [332, 167] width 67 height 9
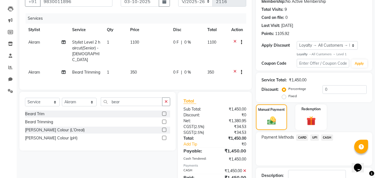
scroll to position [28, 0]
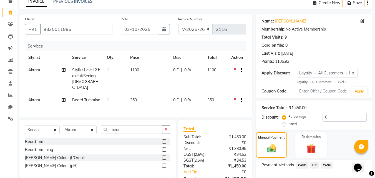
click at [212, 97] on span "350" at bounding box center [210, 99] width 7 height 5
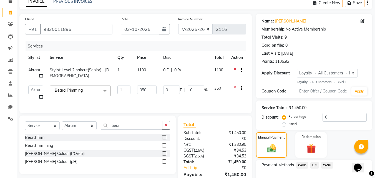
click at [235, 88] on icon at bounding box center [234, 88] width 3 height 7
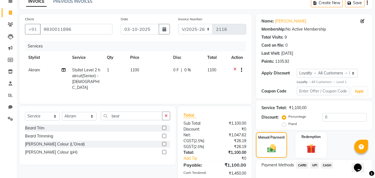
click at [236, 69] on icon at bounding box center [234, 70] width 3 height 7
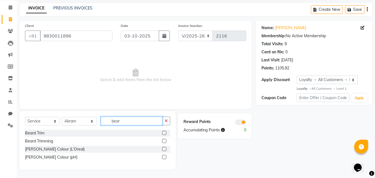
click at [125, 119] on input "bear" at bounding box center [132, 121] width 62 height 9
type input "b"
type input "bear"
click at [164, 140] on label at bounding box center [164, 141] width 4 height 4
click at [164, 140] on input "checkbox" at bounding box center [164, 141] width 4 height 4
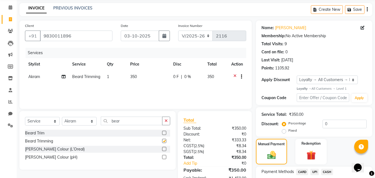
checkbox input "false"
click at [211, 75] on span "350" at bounding box center [210, 76] width 7 height 5
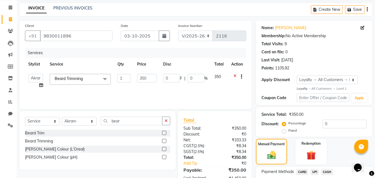
click at [219, 79] on span "350" at bounding box center [217, 76] width 7 height 5
click at [220, 77] on span "350" at bounding box center [217, 76] width 7 height 5
click at [222, 76] on td "350" at bounding box center [219, 81] width 17 height 21
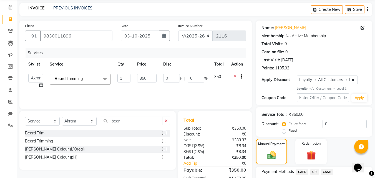
drag, startPoint x: 216, startPoint y: 75, endPoint x: 216, endPoint y: 78, distance: 2.8
click at [216, 78] on span "350" at bounding box center [217, 76] width 7 height 5
click at [152, 76] on input "350" at bounding box center [146, 78] width 19 height 9
type input "3"
type input "250"
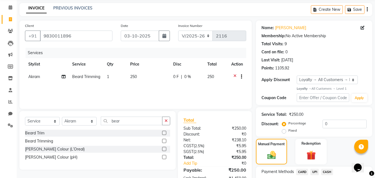
click at [187, 94] on div "Services Stylist Service Qty Price Disc Total Action Akram Beard Trimming 1 250…" at bounding box center [135, 76] width 221 height 56
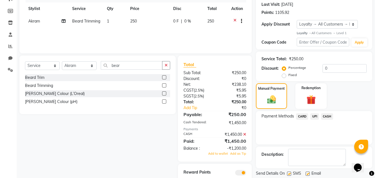
click at [326, 115] on span "CASH" at bounding box center [327, 116] width 12 height 6
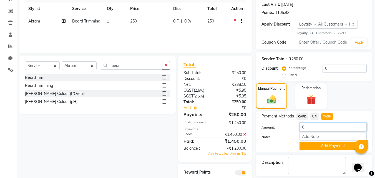
click at [320, 127] on input "0" at bounding box center [332, 127] width 67 height 9
type input "250"
click at [323, 149] on button "Add Payment" at bounding box center [332, 146] width 67 height 9
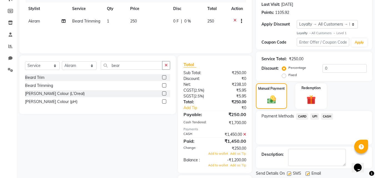
click at [245, 134] on icon at bounding box center [244, 134] width 3 height 4
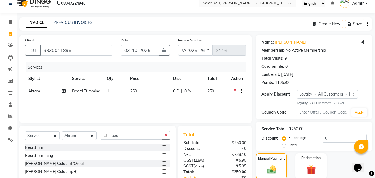
scroll to position [0, 0]
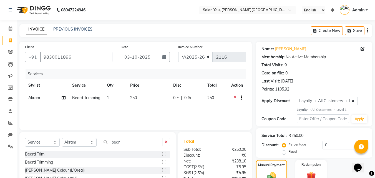
click at [235, 97] on icon at bounding box center [234, 98] width 3 height 7
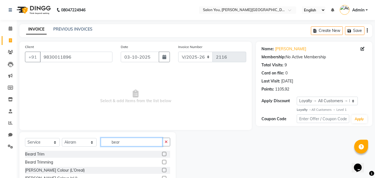
click at [122, 141] on input "bear" at bounding box center [132, 142] width 62 height 9
click at [163, 152] on label at bounding box center [164, 154] width 4 height 4
click at [163, 152] on input "checkbox" at bounding box center [164, 154] width 4 height 4
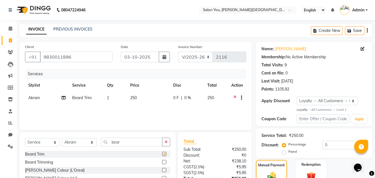
checkbox input "false"
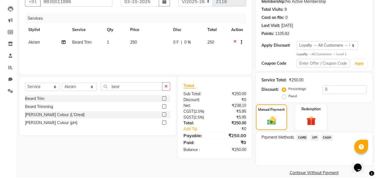
click at [327, 135] on span "CASH" at bounding box center [327, 137] width 12 height 6
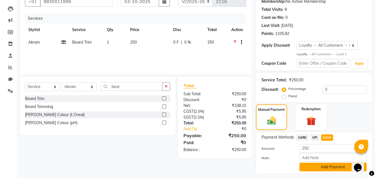
click at [326, 169] on button "Add Payment" at bounding box center [332, 167] width 67 height 9
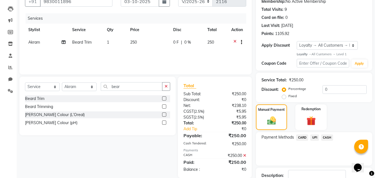
scroll to position [83, 0]
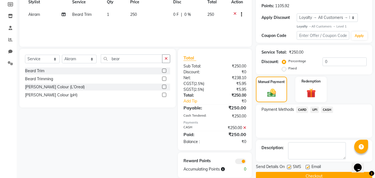
click at [288, 167] on label at bounding box center [289, 167] width 4 height 4
click at [288, 167] on input "checkbox" at bounding box center [289, 167] width 4 height 4
checkbox input "false"
click at [306, 167] on label at bounding box center [308, 167] width 4 height 4
click at [306, 167] on input "checkbox" at bounding box center [308, 167] width 4 height 4
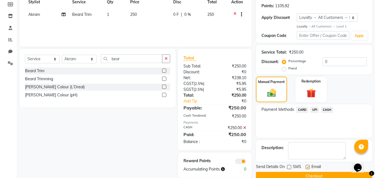
checkbox input "false"
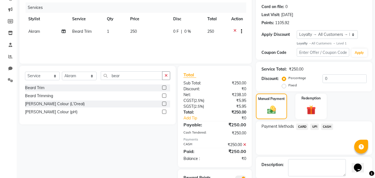
scroll to position [94, 0]
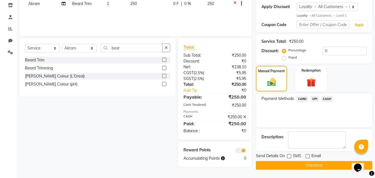
click at [289, 166] on button "Checkout" at bounding box center [314, 165] width 116 height 9
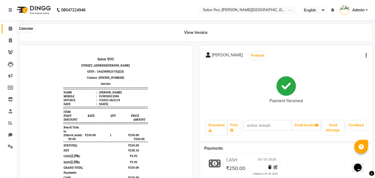
click at [7, 29] on span at bounding box center [11, 29] width 10 height 6
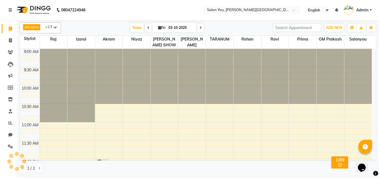
scroll to position [293, 0]
click at [202, 27] on span at bounding box center [200, 27] width 7 height 9
type input "04-10-2025"
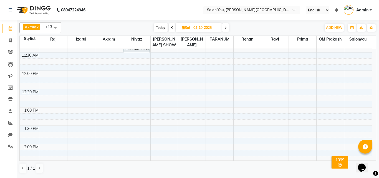
scroll to position [59, 0]
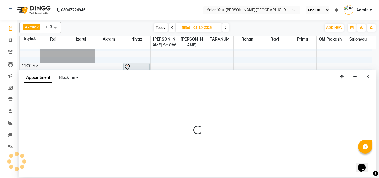
select select "83062"
select select "tentative"
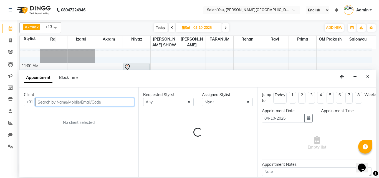
select select "690"
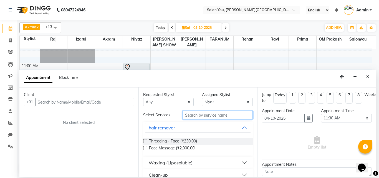
click at [202, 116] on input "text" at bounding box center [218, 115] width 71 height 9
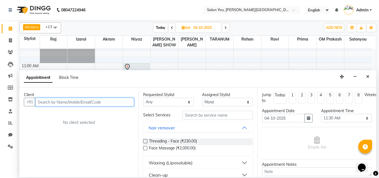
click at [67, 103] on input "text" at bounding box center [84, 102] width 99 height 9
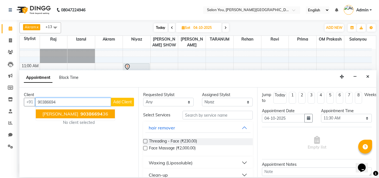
click at [67, 114] on span "JUNAID ALAM" at bounding box center [60, 114] width 36 height 6
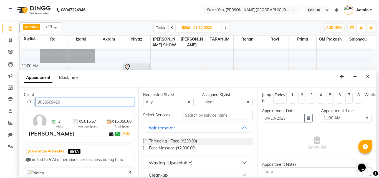
type input "9038669436"
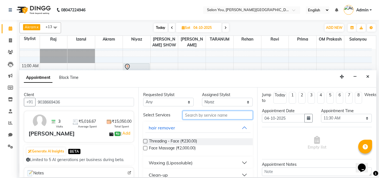
click at [197, 116] on input "text" at bounding box center [218, 115] width 71 height 9
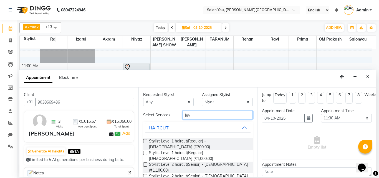
type input "lev"
click at [145, 162] on label at bounding box center [145, 164] width 4 height 4
click at [145, 163] on input "checkbox" at bounding box center [145, 165] width 4 height 4
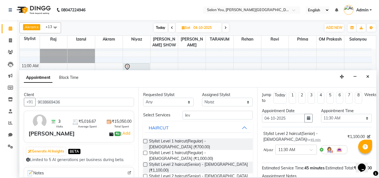
click at [145, 162] on label at bounding box center [145, 164] width 4 height 4
click at [145, 163] on input "checkbox" at bounding box center [145, 165] width 4 height 4
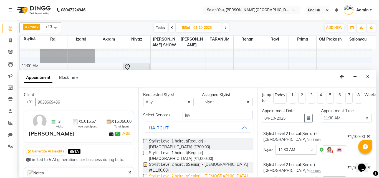
checkbox input "false"
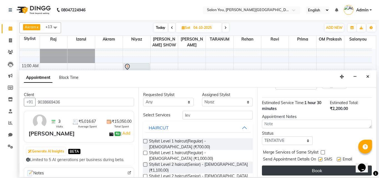
scroll to position [103, 0]
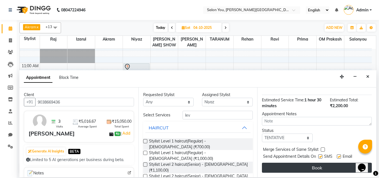
click at [319, 165] on button "Book" at bounding box center [317, 168] width 110 height 10
